Goal: Transaction & Acquisition: Purchase product/service

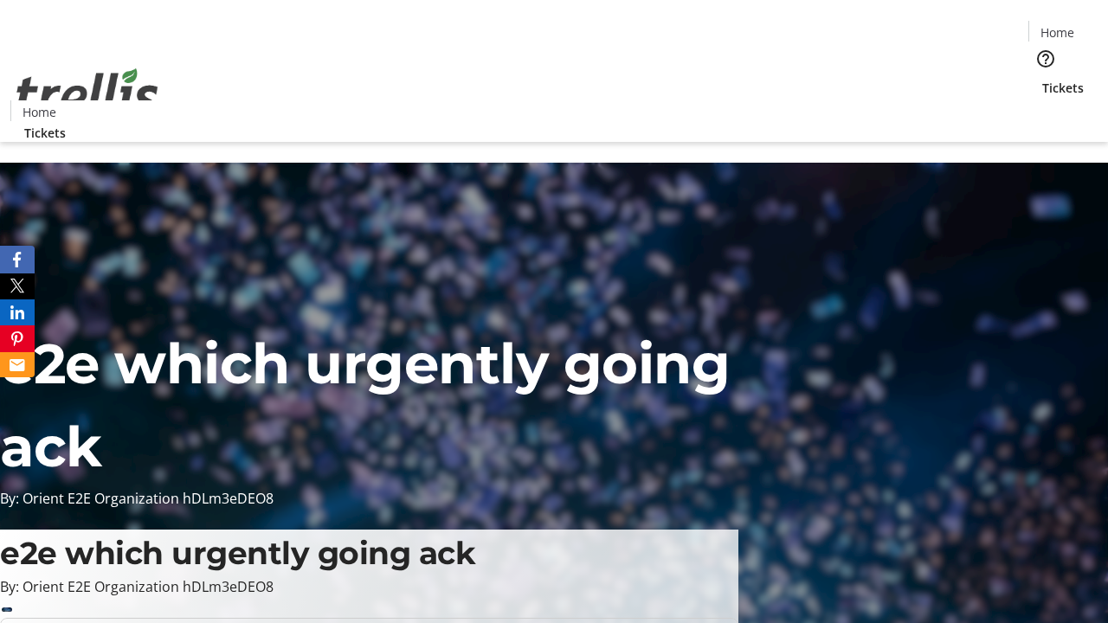
click at [1042, 79] on span "Tickets" at bounding box center [1063, 88] width 42 height 18
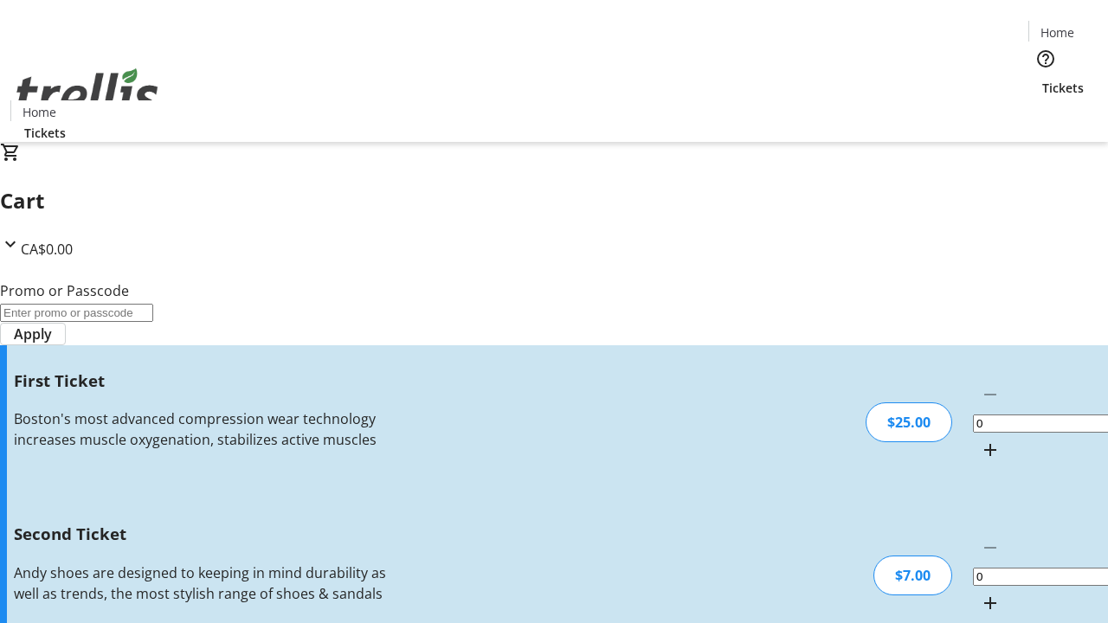
click at [980, 440] on mat-icon "Increment by one" at bounding box center [990, 450] width 21 height 21
type input "1"
click at [980, 593] on mat-icon "Increment by one" at bounding box center [990, 603] width 21 height 21
type input "2"
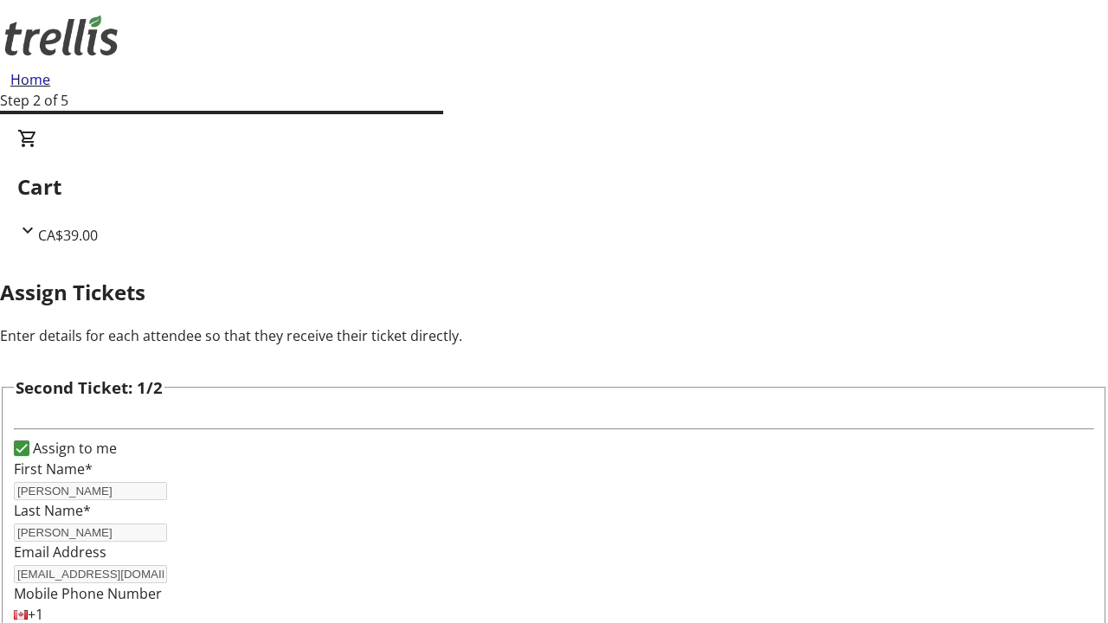
type input "[EMAIL_ADDRESS][DOMAIN_NAME]"
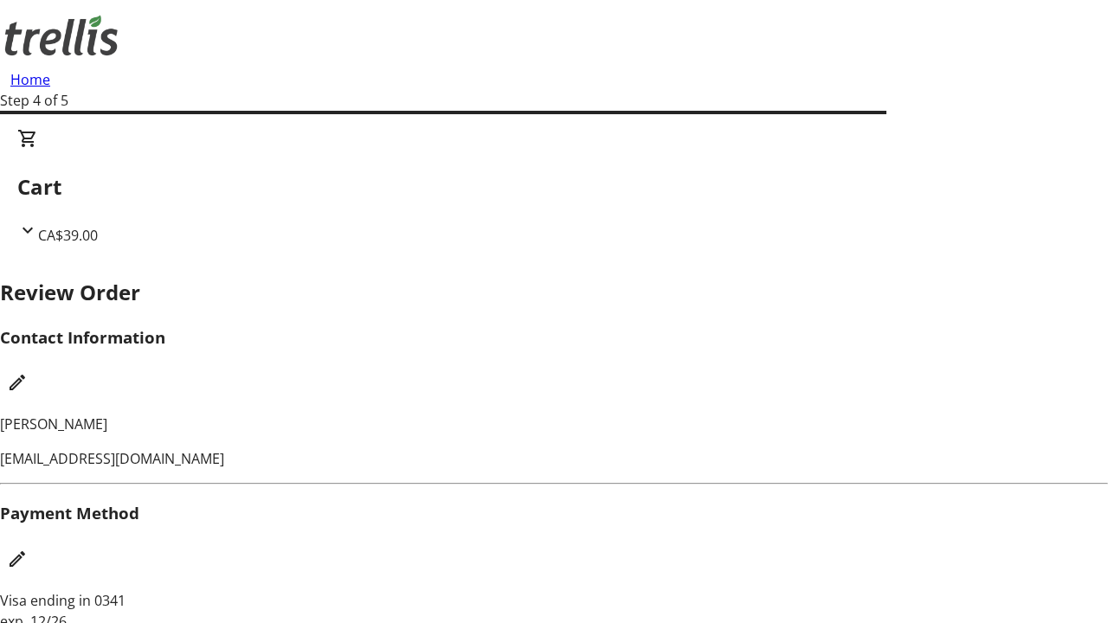
click at [28, 372] on mat-icon "Edit Contact Information" at bounding box center [17, 382] width 21 height 21
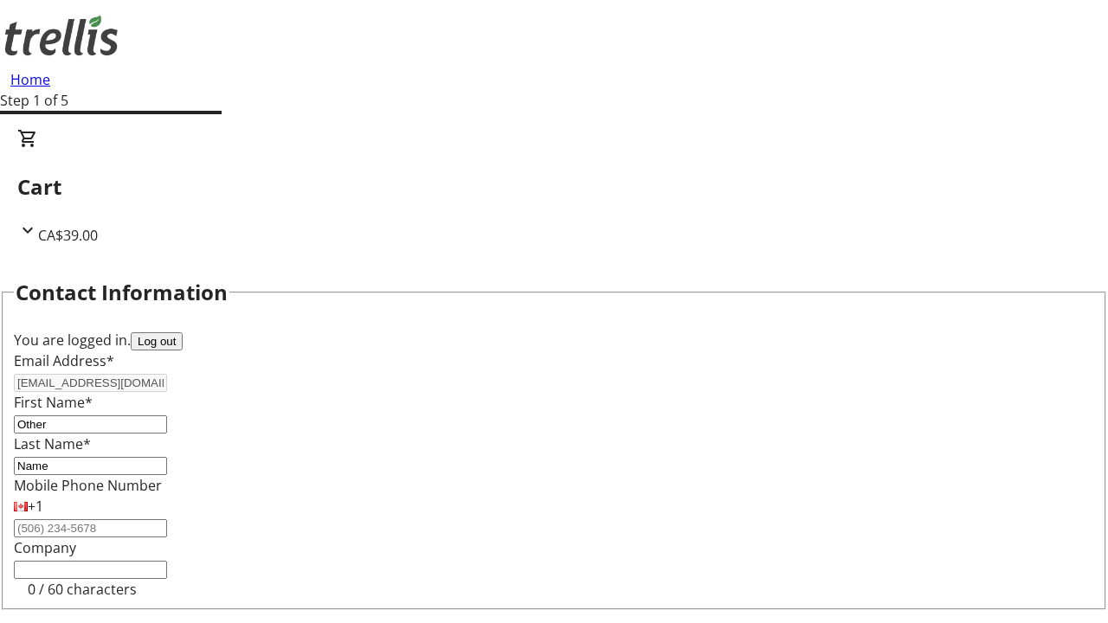
type input "Name"
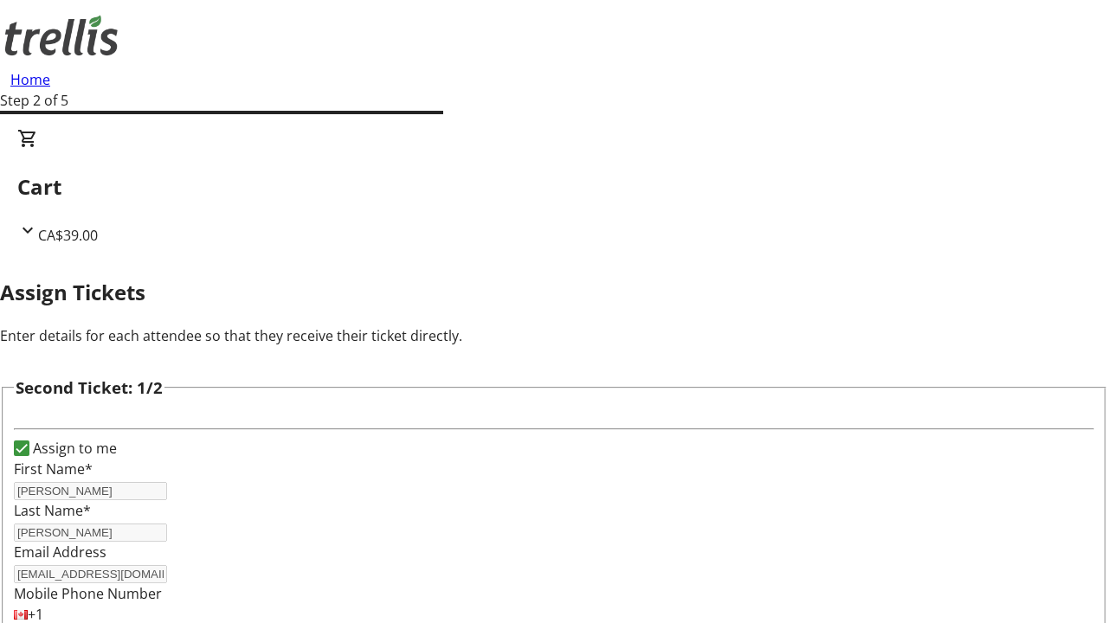
type input "New"
type input "Name"
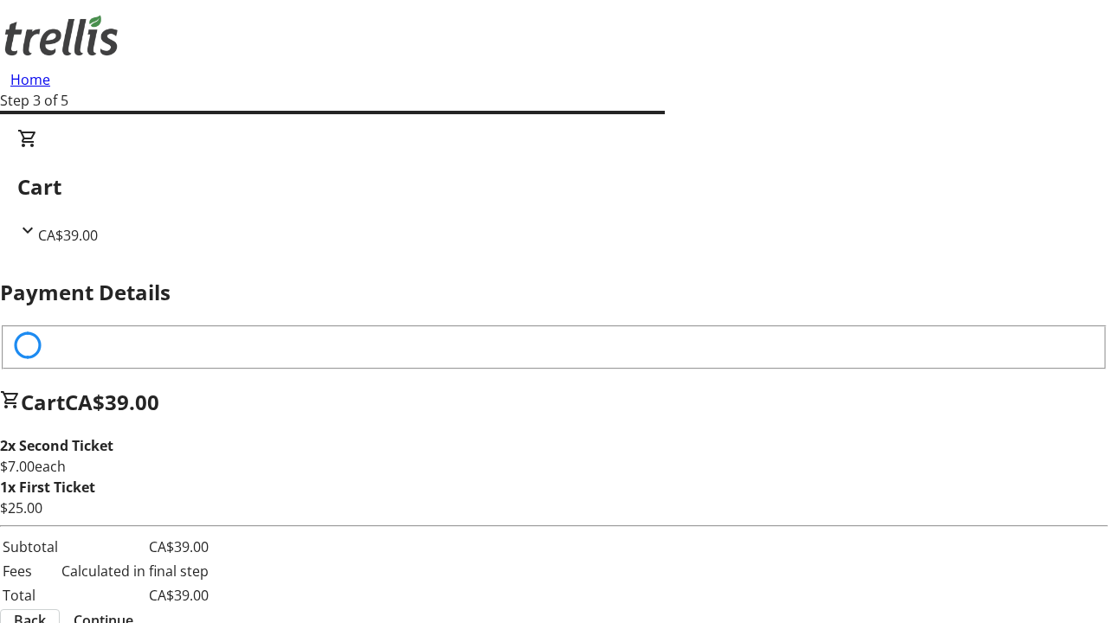
click at [133, 610] on span "Continue" at bounding box center [104, 620] width 60 height 21
